Goal: Task Accomplishment & Management: Complete application form

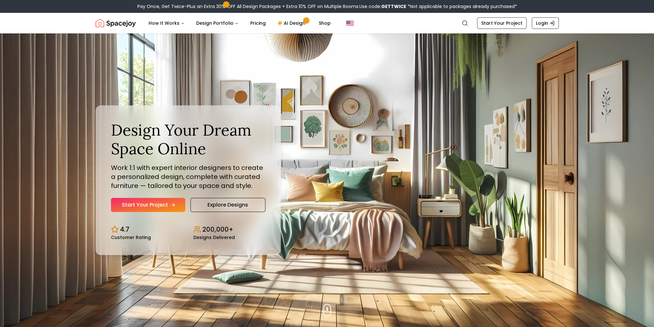
click at [165, 202] on link "Start Your Project" at bounding box center [148, 205] width 74 height 14
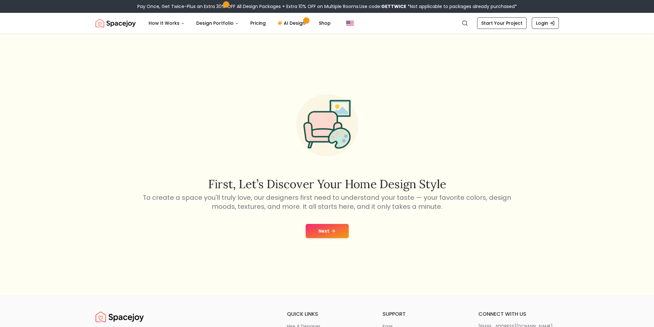
click at [328, 231] on button "Next" at bounding box center [326, 231] width 43 height 14
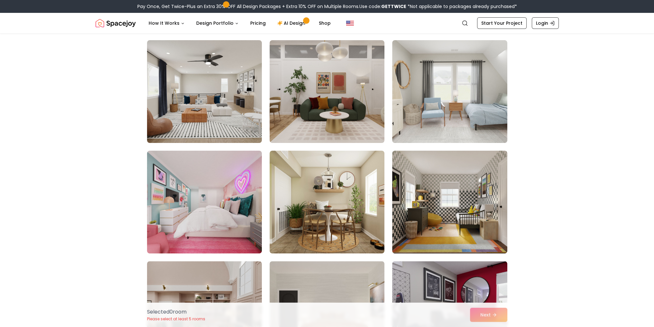
scroll to position [161, 0]
